Goal: Transaction & Acquisition: Purchase product/service

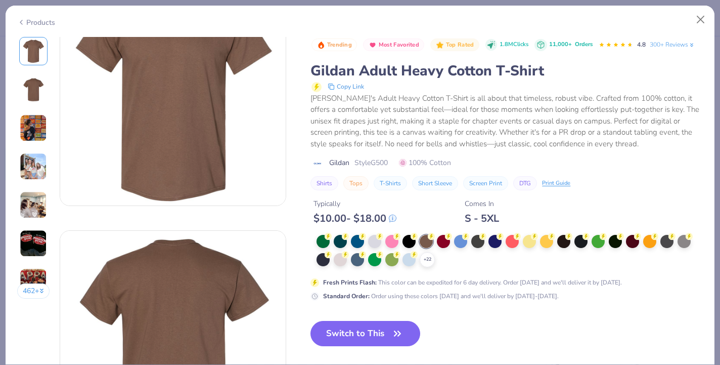
scroll to position [59, 0]
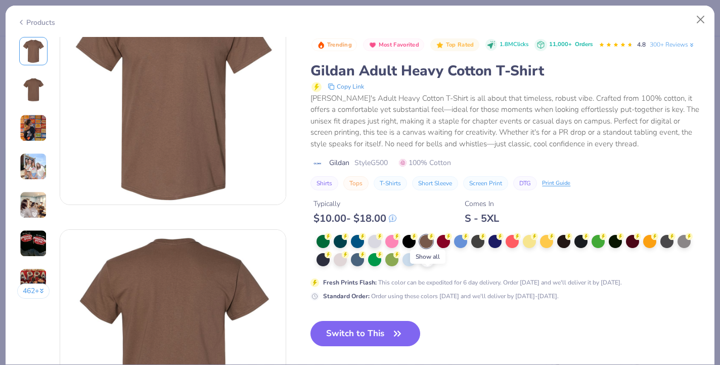
click at [426, 264] on icon at bounding box center [427, 259] width 8 height 8
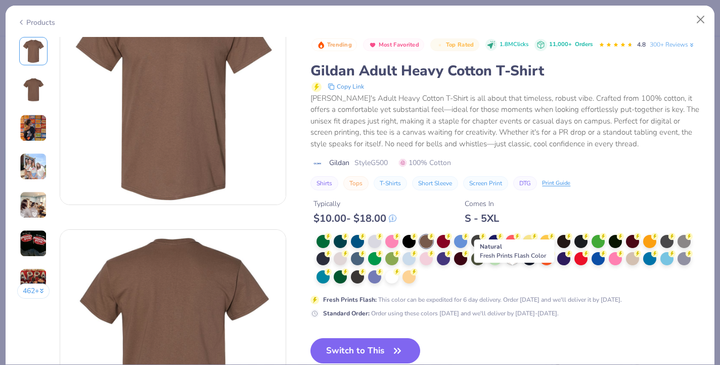
click at [513, 264] on div at bounding box center [512, 257] width 13 height 13
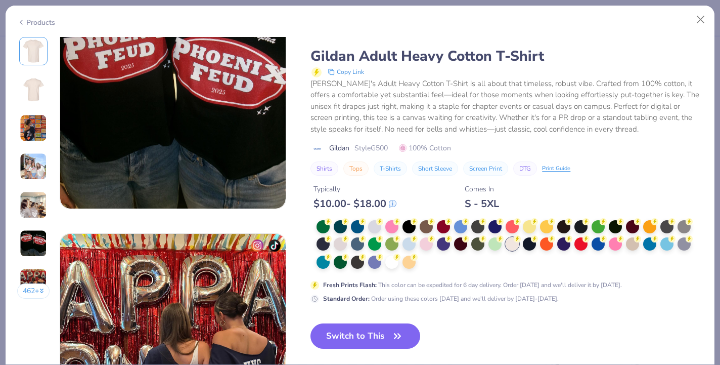
scroll to position [1302, 0]
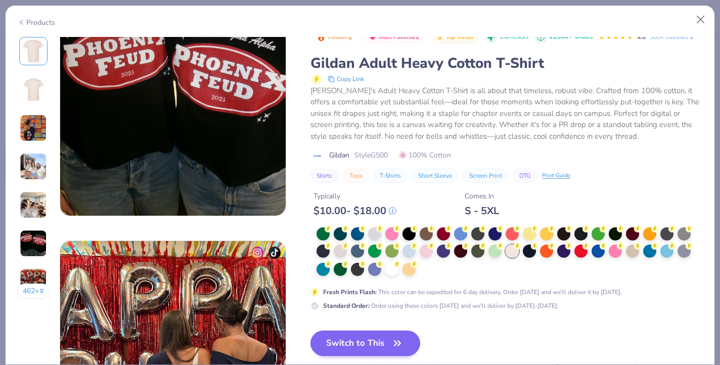
click at [356, 338] on button "Switch to This" at bounding box center [366, 342] width 110 height 25
click at [346, 330] on button "Switch to This" at bounding box center [366, 342] width 110 height 25
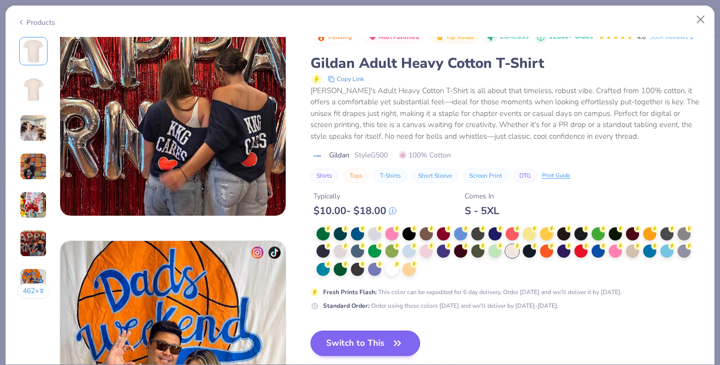
scroll to position [1383, 0]
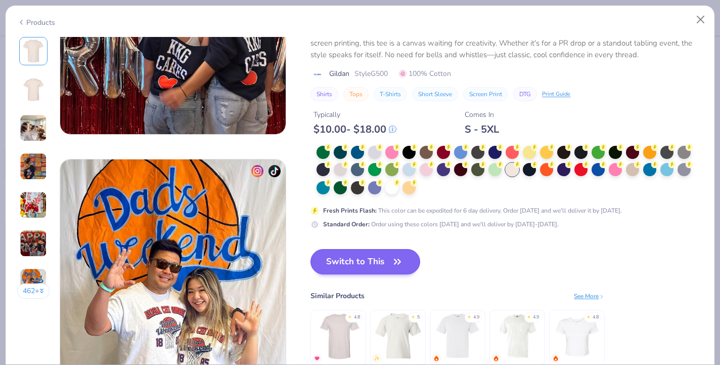
type textarea "x"
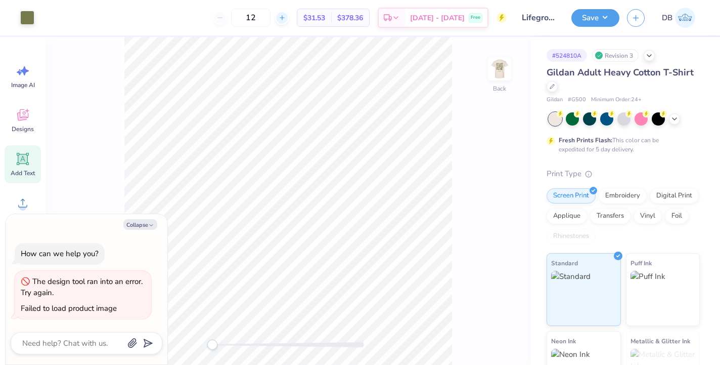
click at [289, 18] on div at bounding box center [282, 18] width 14 height 14
type input "14"
click at [289, 19] on div "14" at bounding box center [251, 18] width 76 height 18
type textarea "x"
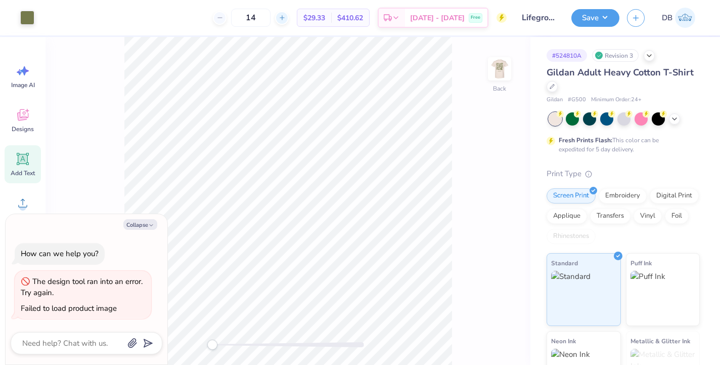
click at [284, 18] on line at bounding box center [282, 18] width 4 height 0
type input "15"
click at [181, 21] on div "15 $28.49 Per Item $427.35 Total Est. Delivery [DATE] - [DATE] Free" at bounding box center [274, 17] width 465 height 35
click at [592, 22] on button "Save" at bounding box center [596, 17] width 48 height 18
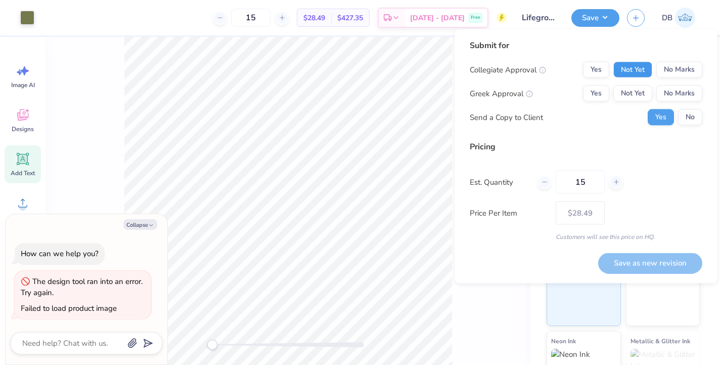
click at [636, 75] on button "Not Yet" at bounding box center [633, 70] width 39 height 16
click at [670, 74] on button "No Marks" at bounding box center [680, 70] width 46 height 16
click at [669, 86] on button "No Marks" at bounding box center [680, 93] width 46 height 16
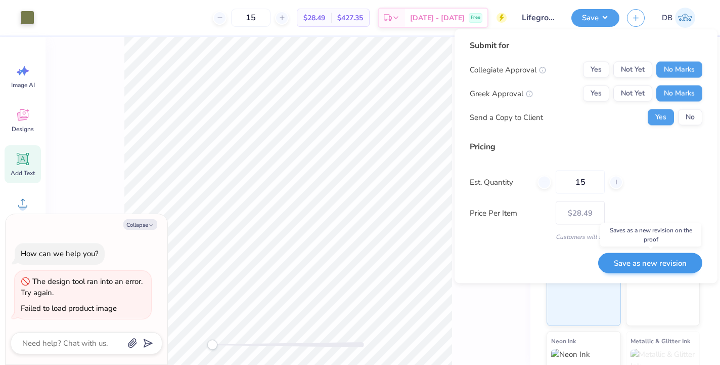
click at [621, 265] on button "Save as new revision" at bounding box center [650, 262] width 104 height 21
type textarea "x"
type input "– –"
type textarea "x"
type input "$28.49"
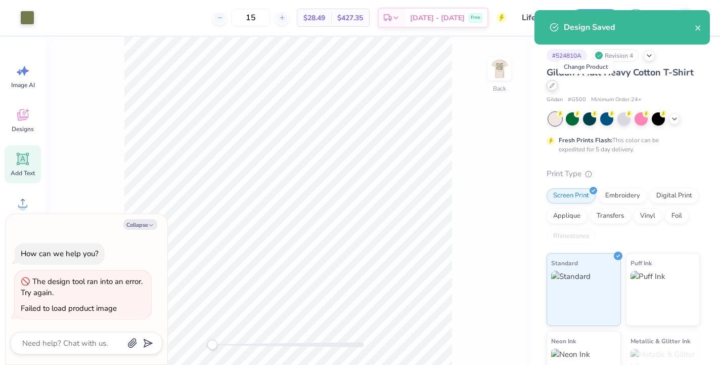
click at [558, 88] on div at bounding box center [552, 85] width 11 height 11
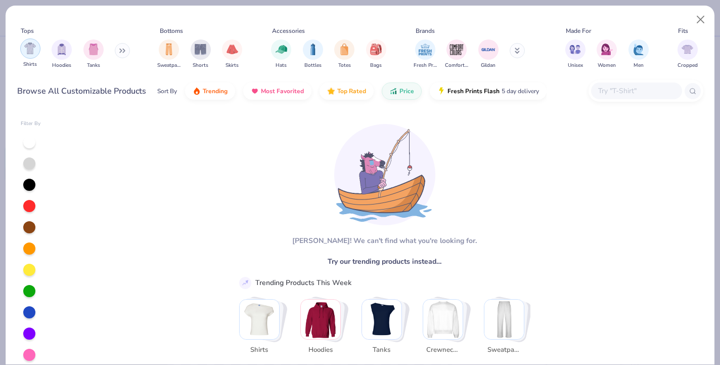
click at [34, 51] on img "filter for Shirts" at bounding box center [30, 48] width 12 height 12
click at [490, 51] on img "filter for Gildan" at bounding box center [488, 48] width 15 height 15
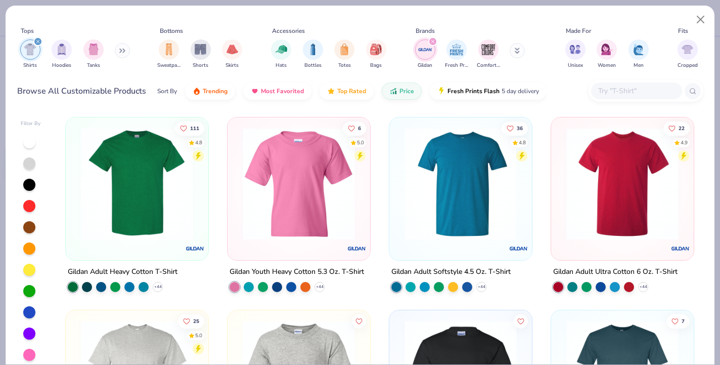
click at [446, 206] on div at bounding box center [338, 183] width 367 height 112
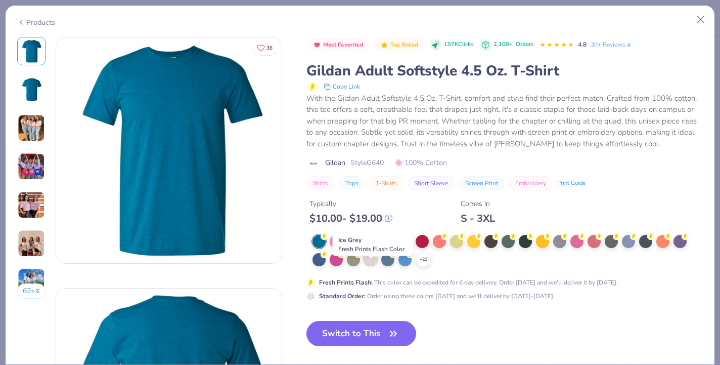
click at [372, 265] on div at bounding box center [370, 258] width 13 height 13
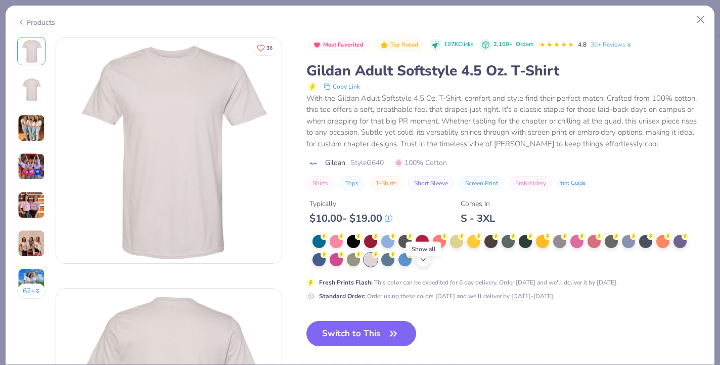
click at [422, 264] on icon at bounding box center [423, 259] width 8 height 8
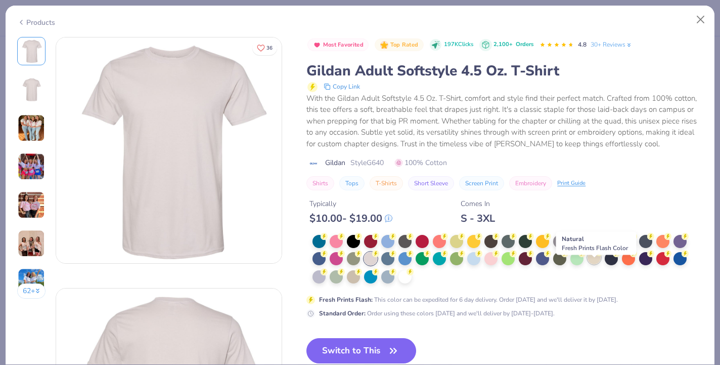
click at [597, 264] on div at bounding box center [594, 257] width 13 height 13
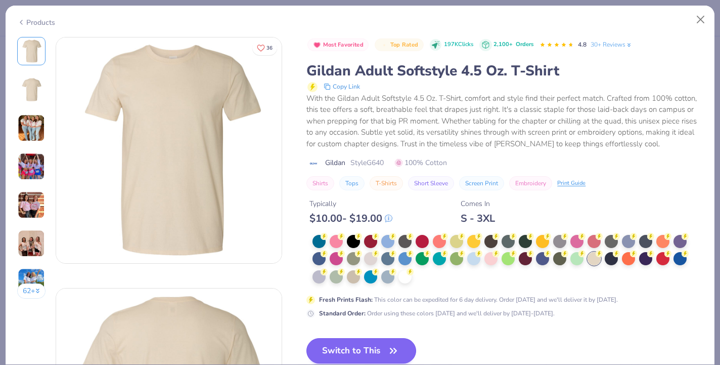
click at [374, 352] on button "Switch to This" at bounding box center [362, 350] width 110 height 25
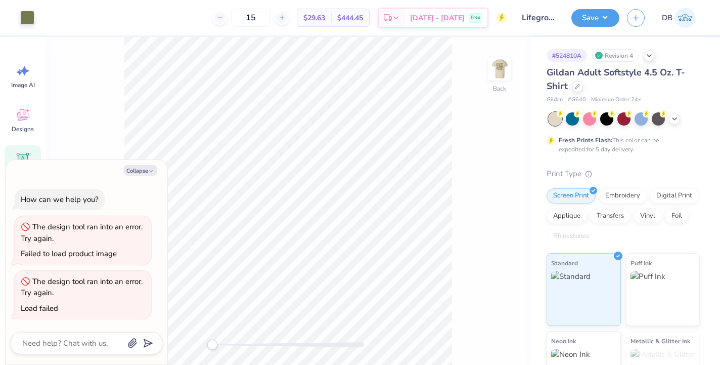
type textarea "x"
type input "4.48"
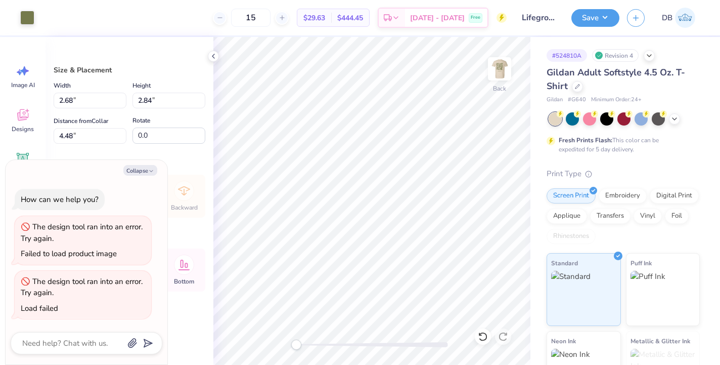
type textarea "x"
type input "3.00"
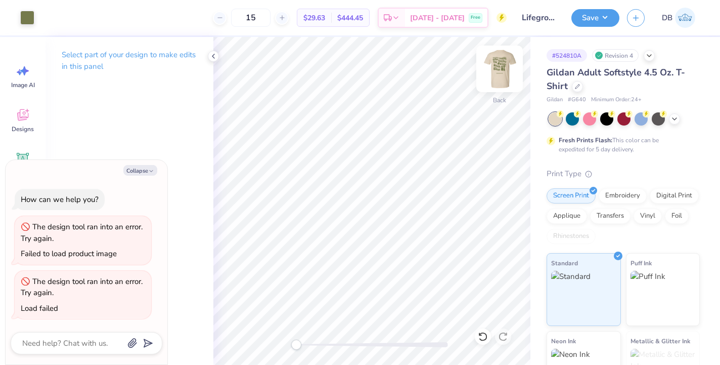
click at [500, 54] on img at bounding box center [499, 69] width 40 height 40
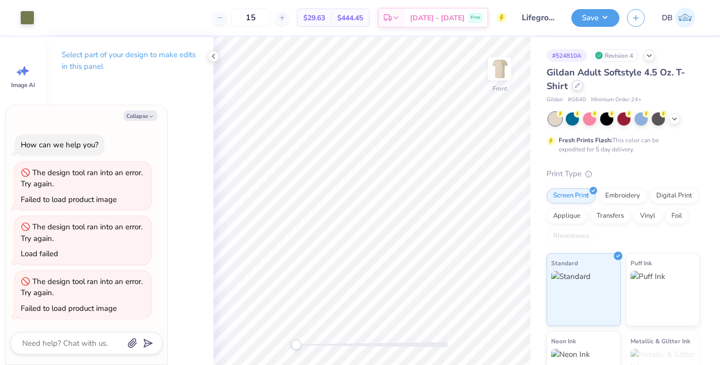
click at [580, 84] on icon at bounding box center [577, 85] width 5 height 5
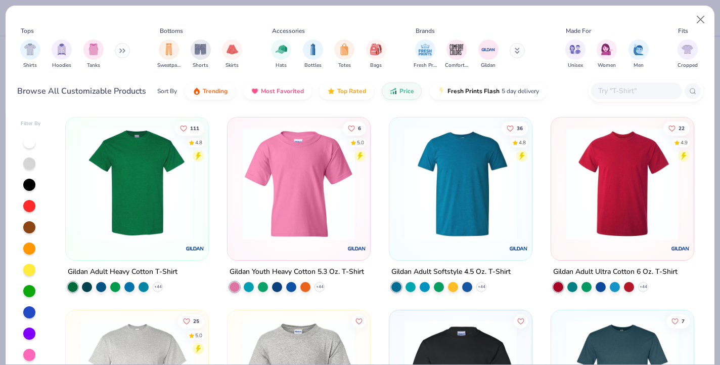
scroll to position [7, 0]
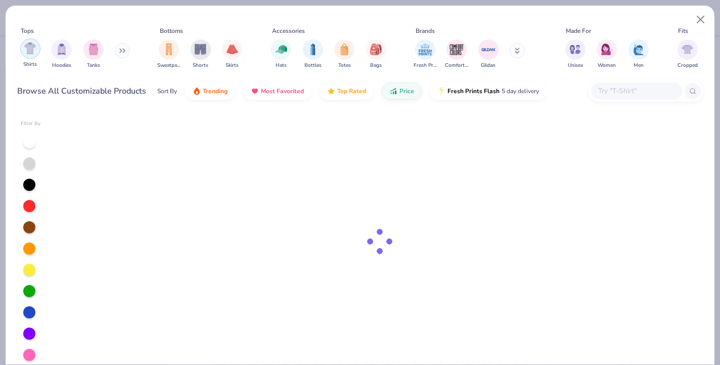
click at [26, 49] on img "filter for Shirts" at bounding box center [30, 48] width 12 height 12
click at [38, 39] on icon "filter for Shirts" at bounding box center [38, 41] width 4 height 4
click at [121, 52] on button at bounding box center [122, 50] width 15 height 15
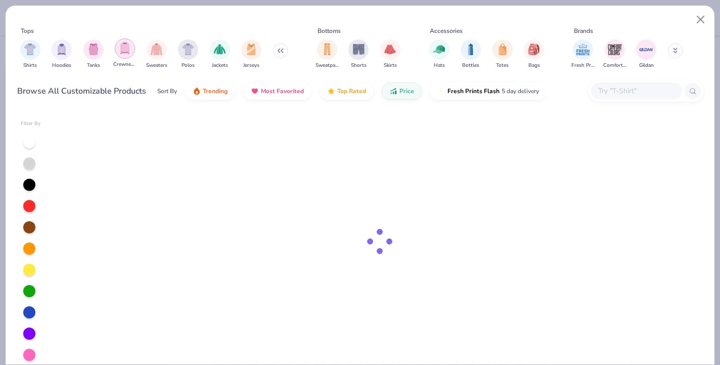
click at [122, 50] on img "filter for Crewnecks" at bounding box center [124, 48] width 11 height 12
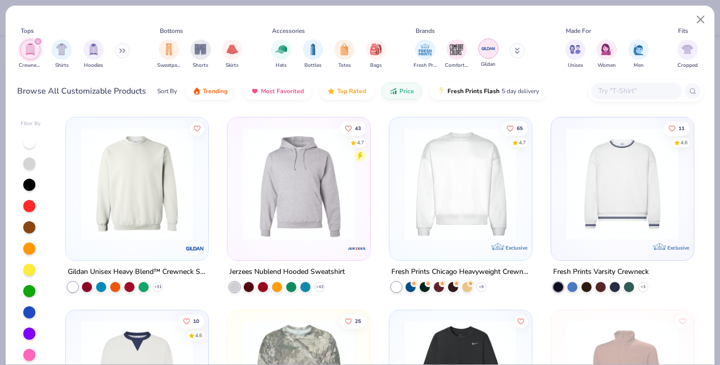
click at [494, 52] on img "filter for Gildan" at bounding box center [488, 48] width 15 height 15
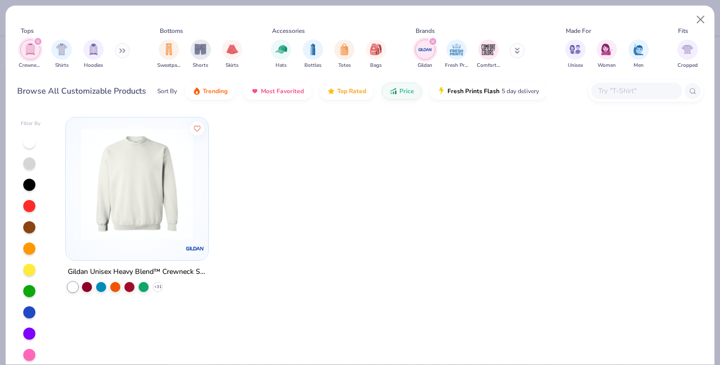
click at [116, 216] on img at bounding box center [137, 183] width 122 height 112
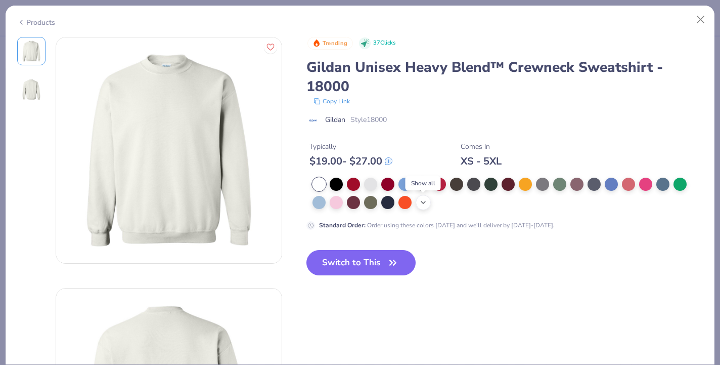
click at [429, 207] on div "+ 9" at bounding box center [423, 202] width 15 height 15
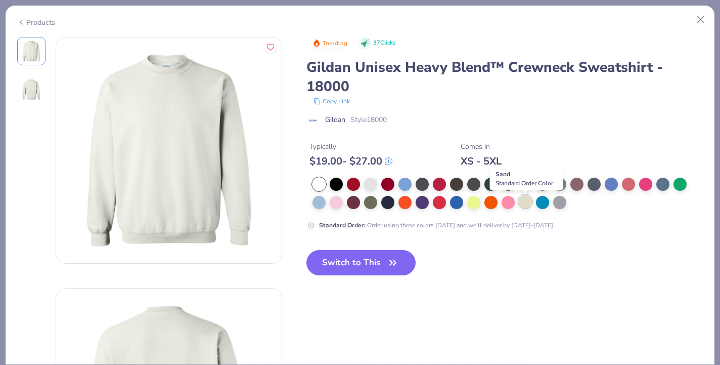
click at [522, 203] on div at bounding box center [525, 201] width 13 height 13
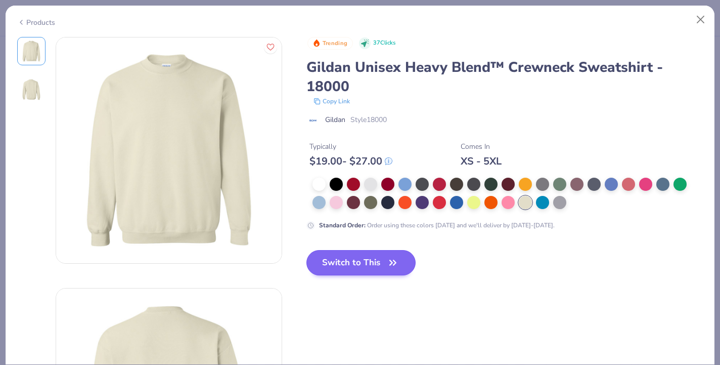
click at [388, 264] on icon "button" at bounding box center [393, 262] width 14 height 14
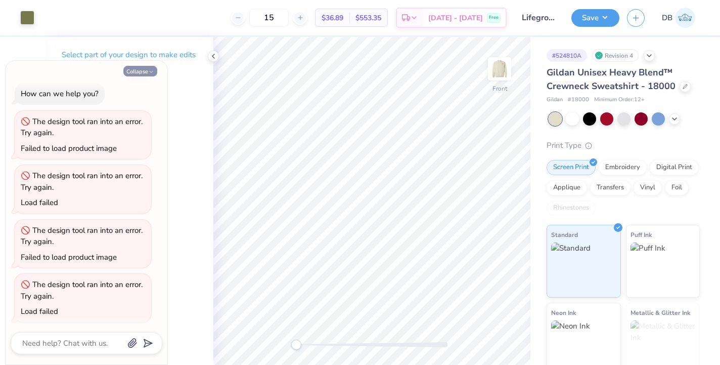
click at [141, 66] on button "Collapse" at bounding box center [140, 71] width 34 height 11
type textarea "x"
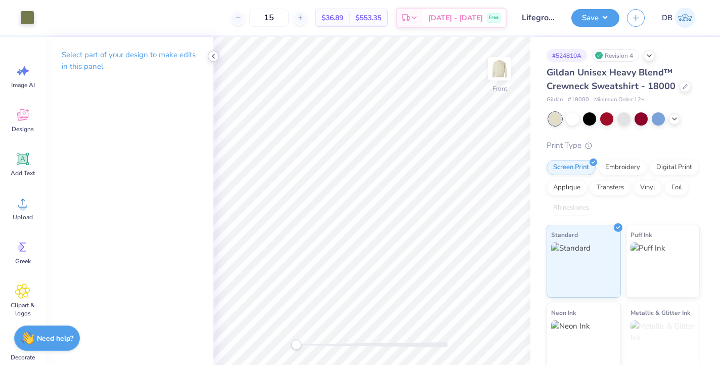
click at [213, 56] on icon at bounding box center [213, 56] width 8 height 8
